Goal: Check status: Check status

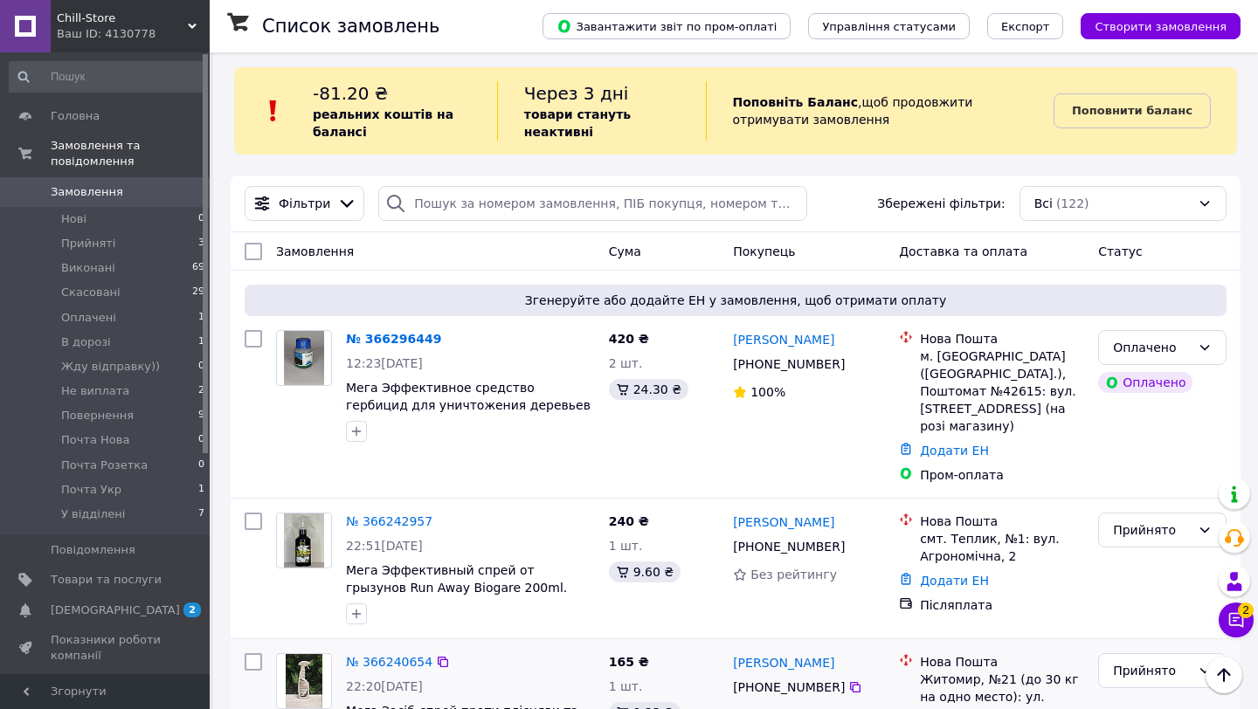
scroll to position [2, 0]
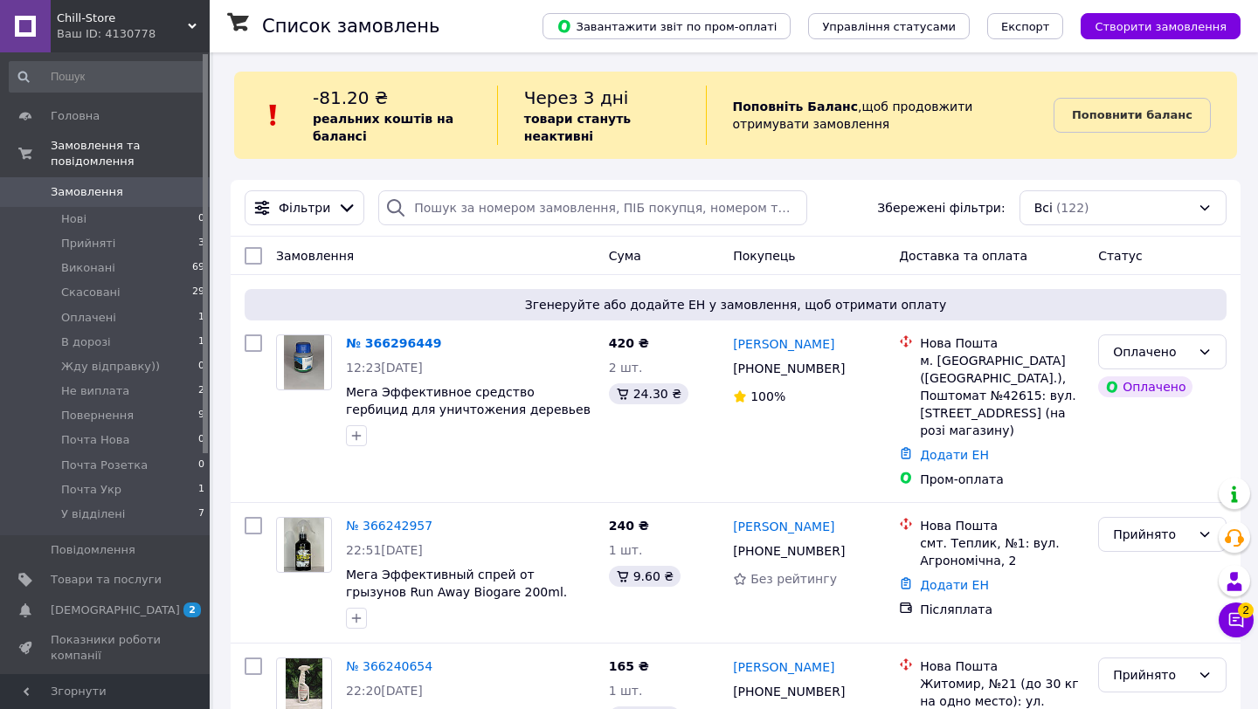
click at [161, 191] on span "Замовлення" at bounding box center [106, 192] width 111 height 16
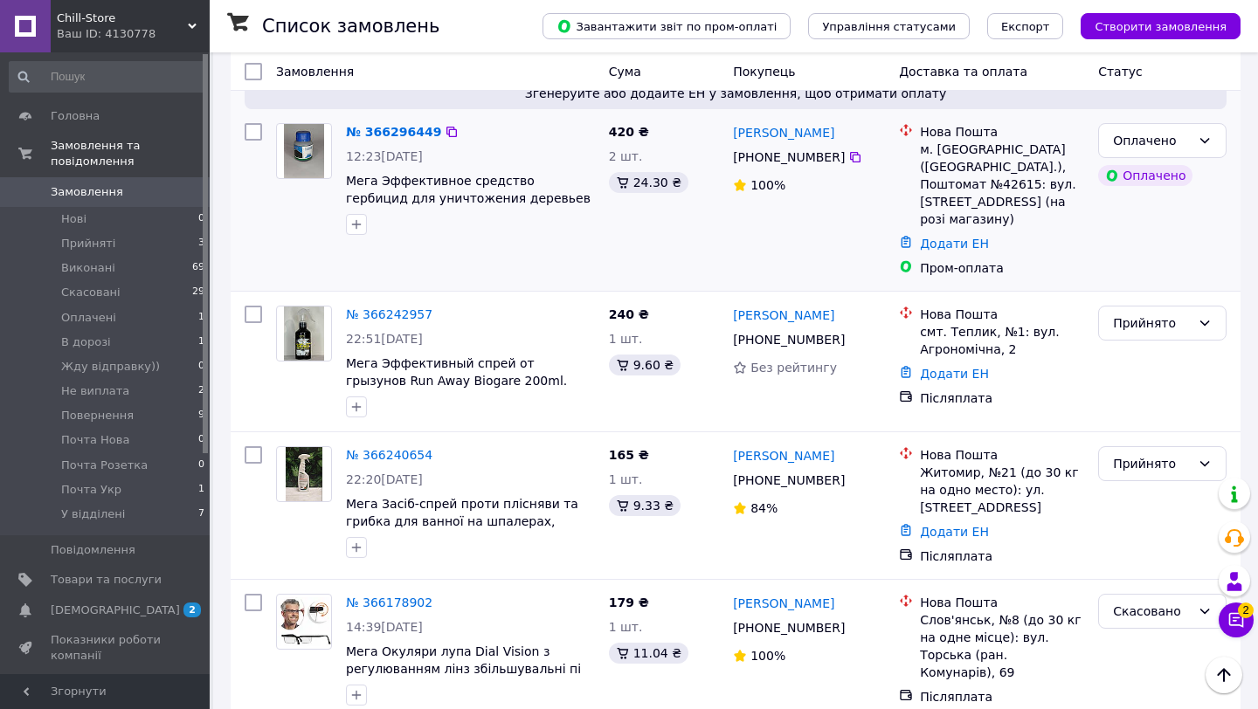
scroll to position [215, 0]
